Goal: Information Seeking & Learning: Learn about a topic

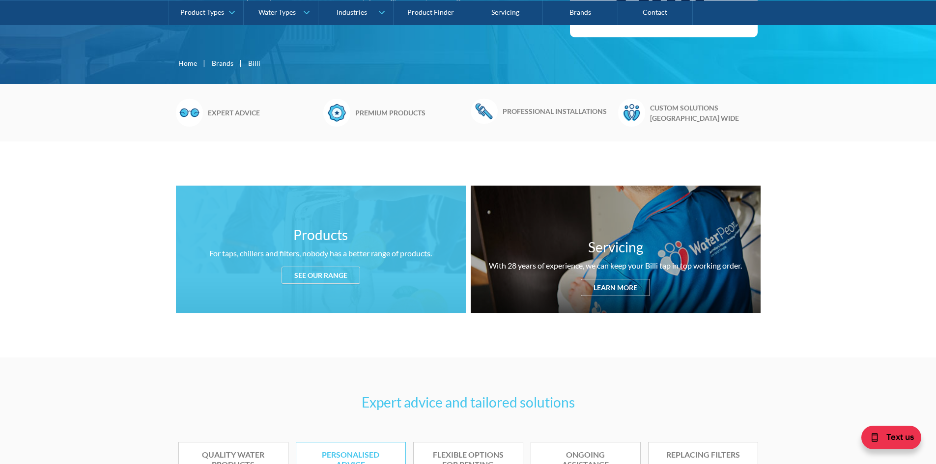
click at [344, 273] on div "See our range" at bounding box center [320, 275] width 79 height 17
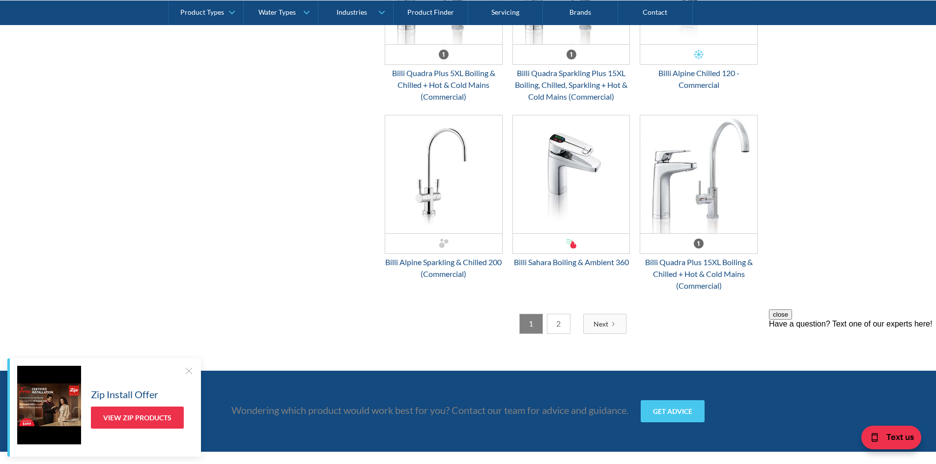
scroll to position [2524, 0]
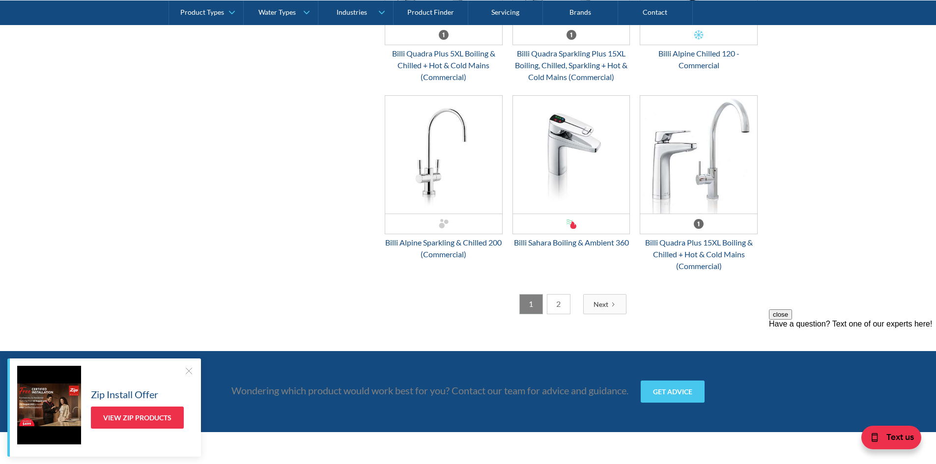
click at [560, 304] on link "2" at bounding box center [559, 304] width 24 height 20
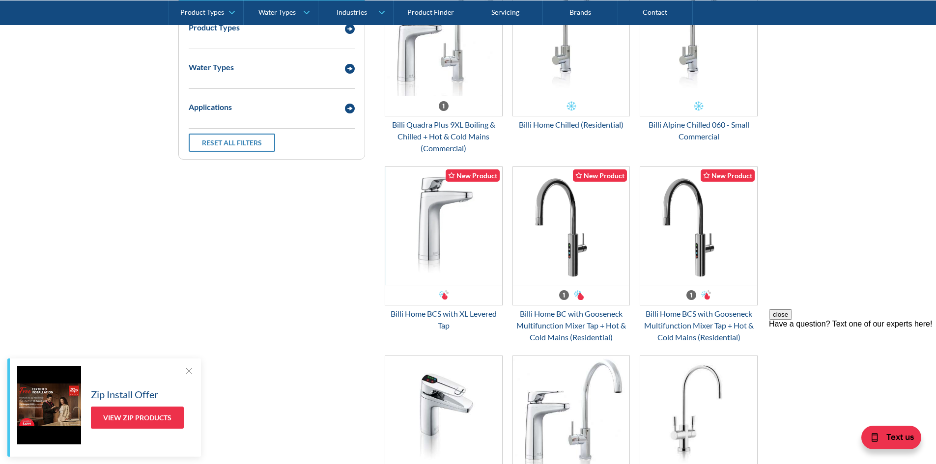
scroll to position [1395, 0]
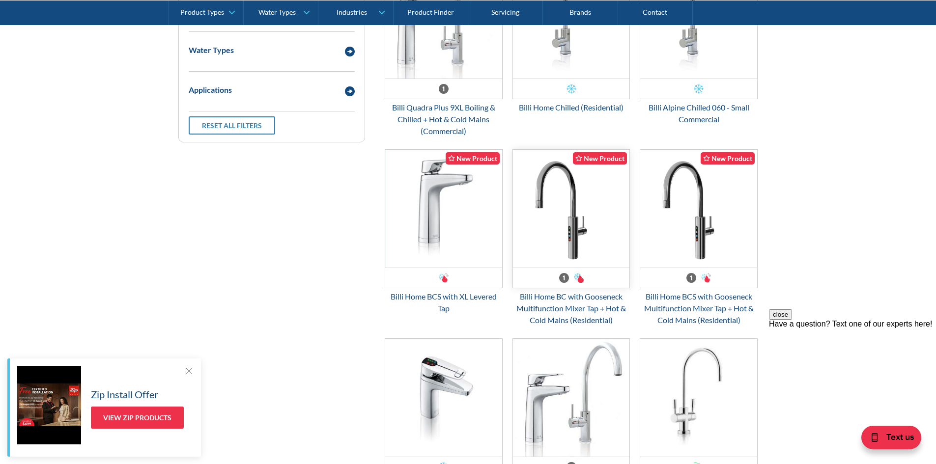
click at [591, 283] on div "Email Form 3" at bounding box center [571, 278] width 117 height 20
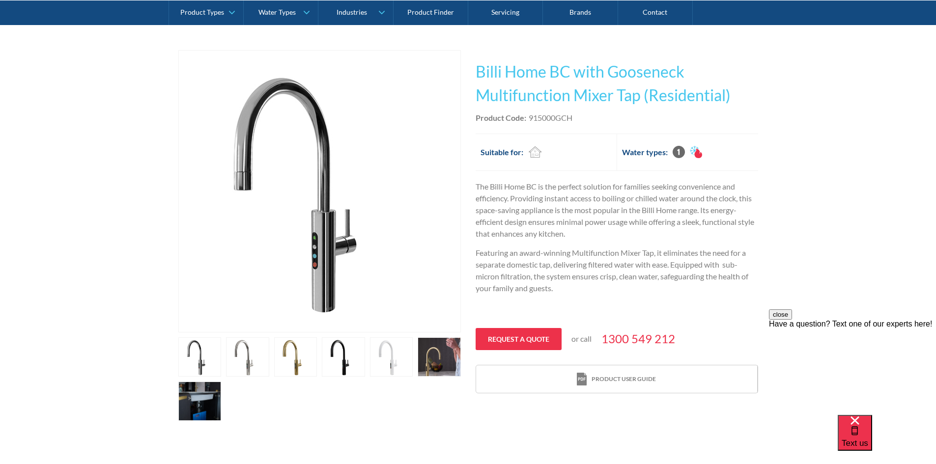
click at [222, 356] on link "open lightbox" at bounding box center [199, 356] width 43 height 39
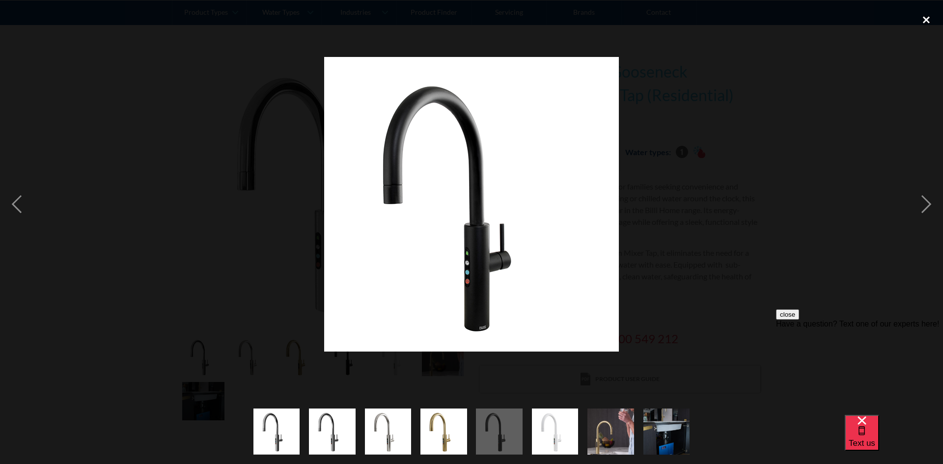
click at [921, 20] on div "close lightbox" at bounding box center [926, 20] width 33 height 22
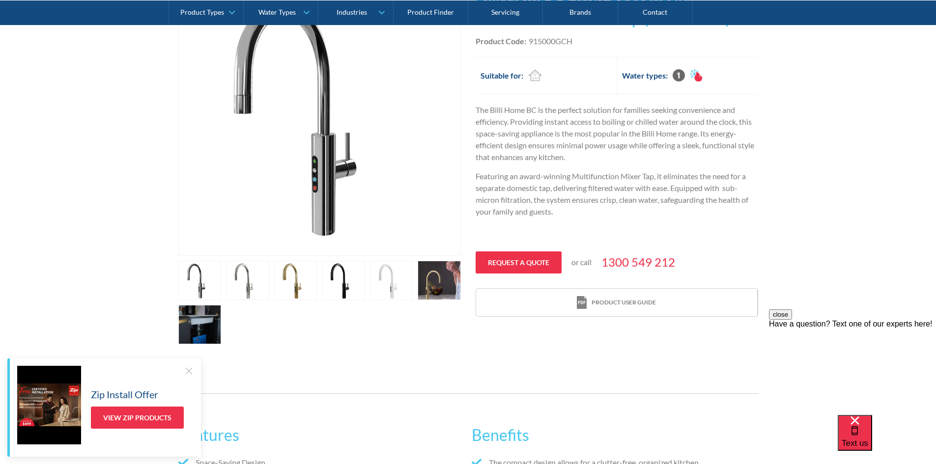
scroll to position [147, 0]
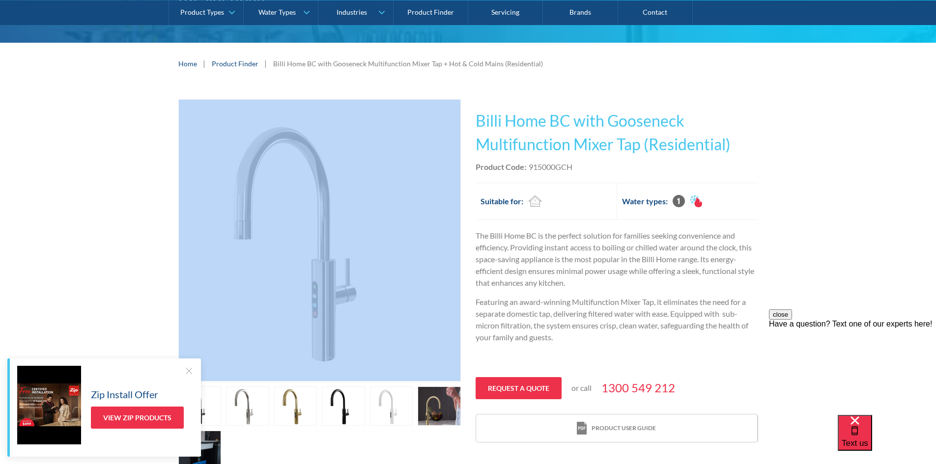
click at [470, 120] on div "Play video Fits Most Brands Best Seller No items found. This tap design is incl…" at bounding box center [468, 284] width 580 height 371
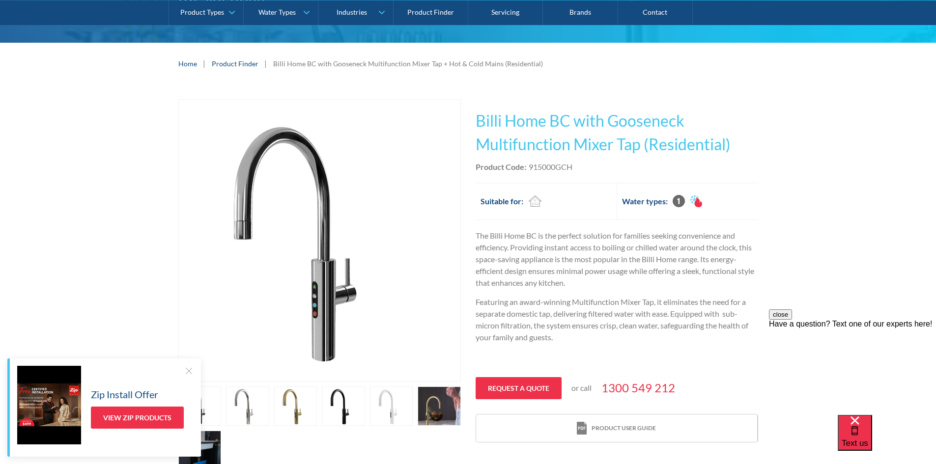
click at [732, 148] on h1 "Billi Home BC with Gooseneck Multifunction Mixer Tap (Residential)" at bounding box center [616, 132] width 282 height 47
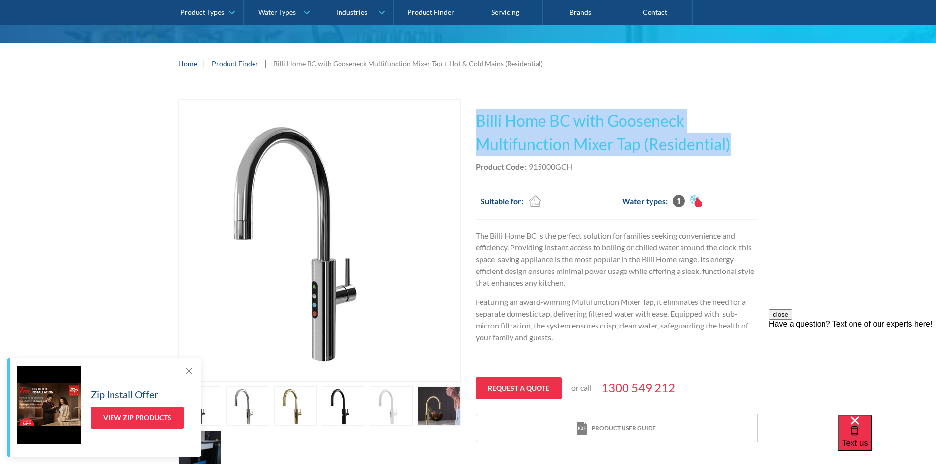
drag, startPoint x: 728, startPoint y: 148, endPoint x: 475, endPoint y: 122, distance: 254.7
click at [475, 122] on h1 "Billi Home BC with Gooseneck Multifunction Mixer Tap (Residential)" at bounding box center [616, 132] width 282 height 47
copy h1 "Billi Home BC with Gooseneck Multifunction Mixer Tap (Residential)"
